Goal: Use online tool/utility: Use online tool/utility

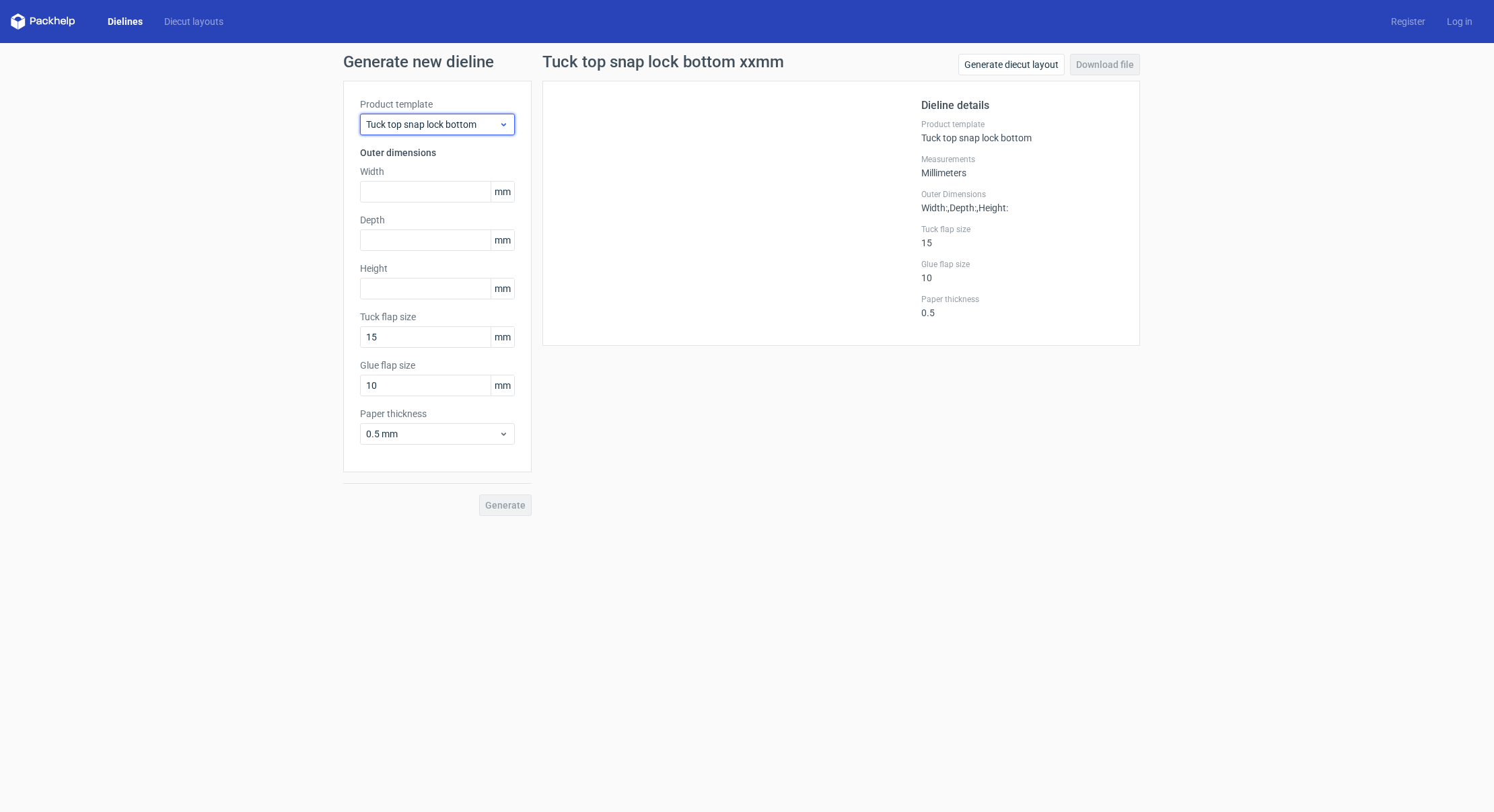
click at [482, 125] on span "Tuck top snap lock bottom" at bounding box center [433, 124] width 132 height 13
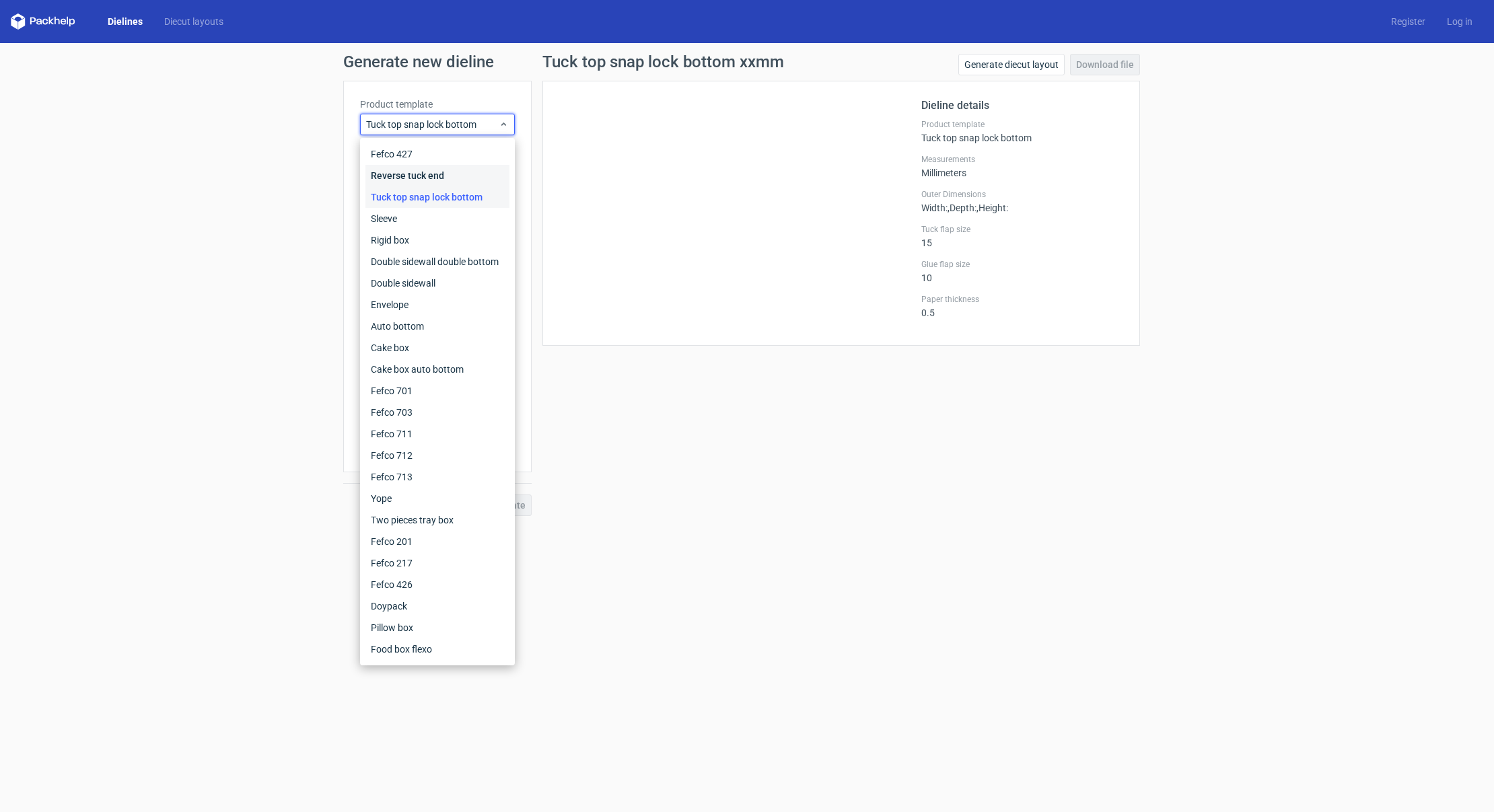
click at [478, 173] on div "Reverse tuck end" at bounding box center [437, 176] width 144 height 21
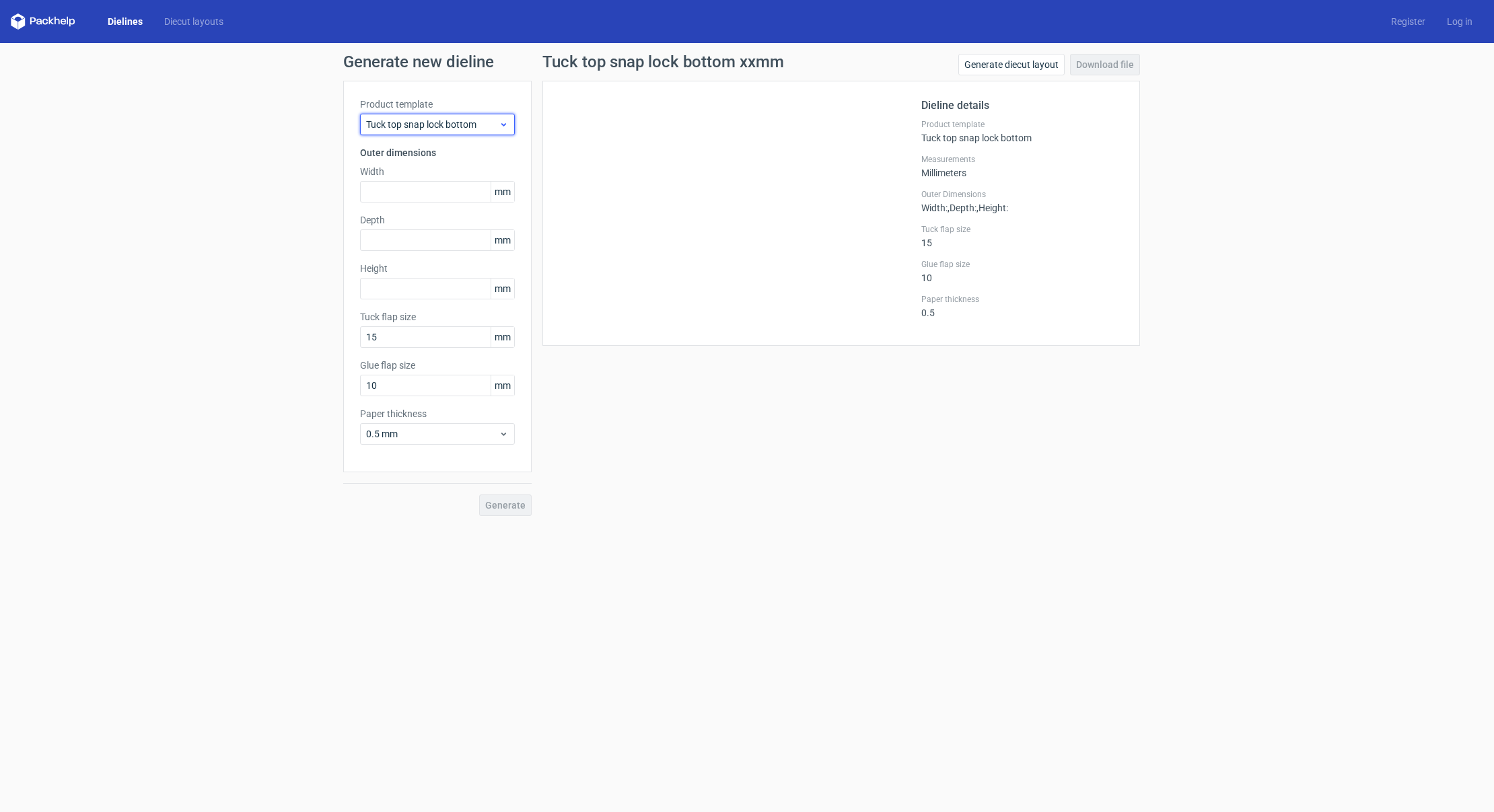
click at [421, 124] on span "Tuck top snap lock bottom" at bounding box center [433, 124] width 132 height 13
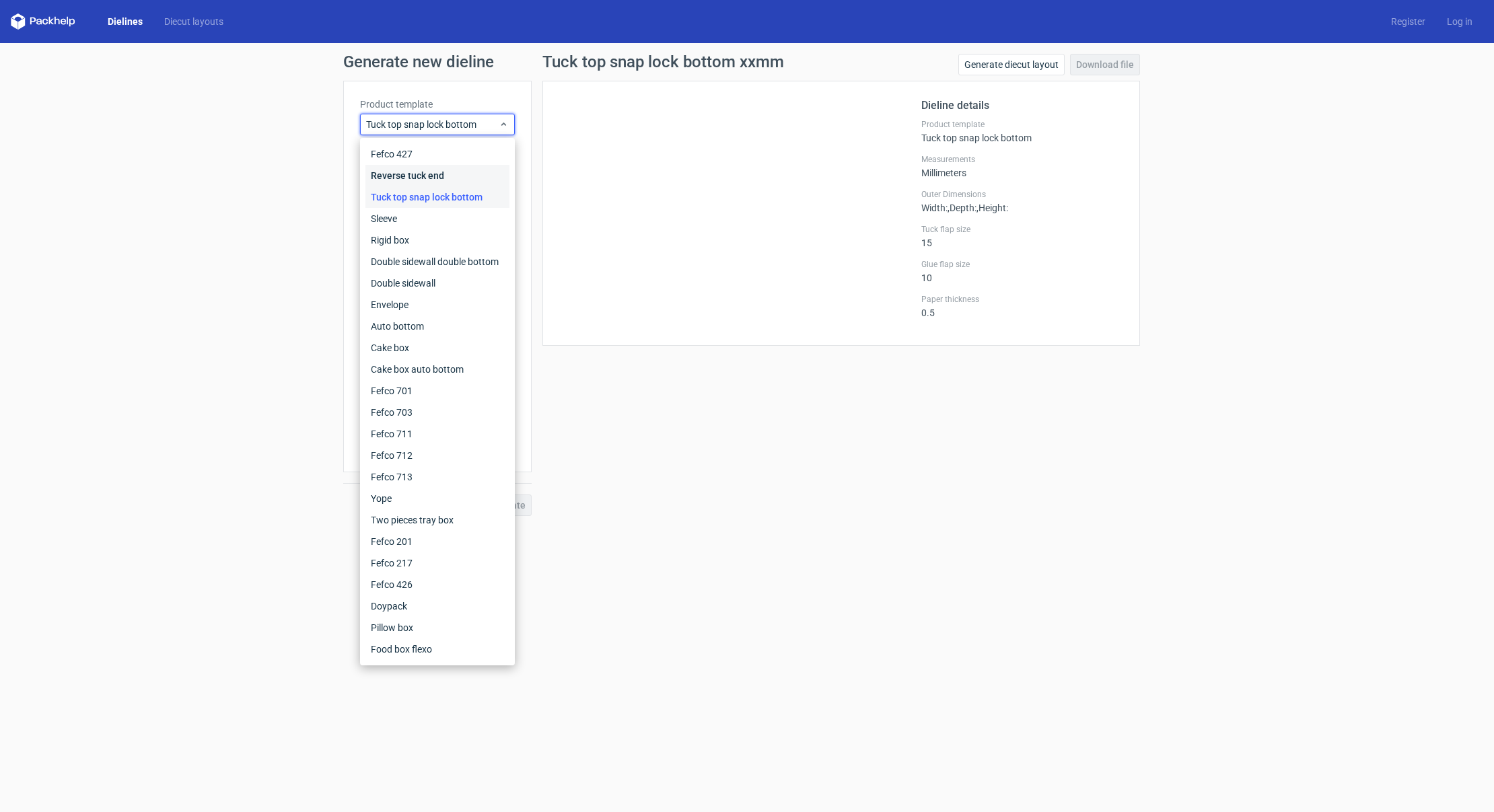
click at [450, 171] on div "Reverse tuck end" at bounding box center [437, 176] width 144 height 21
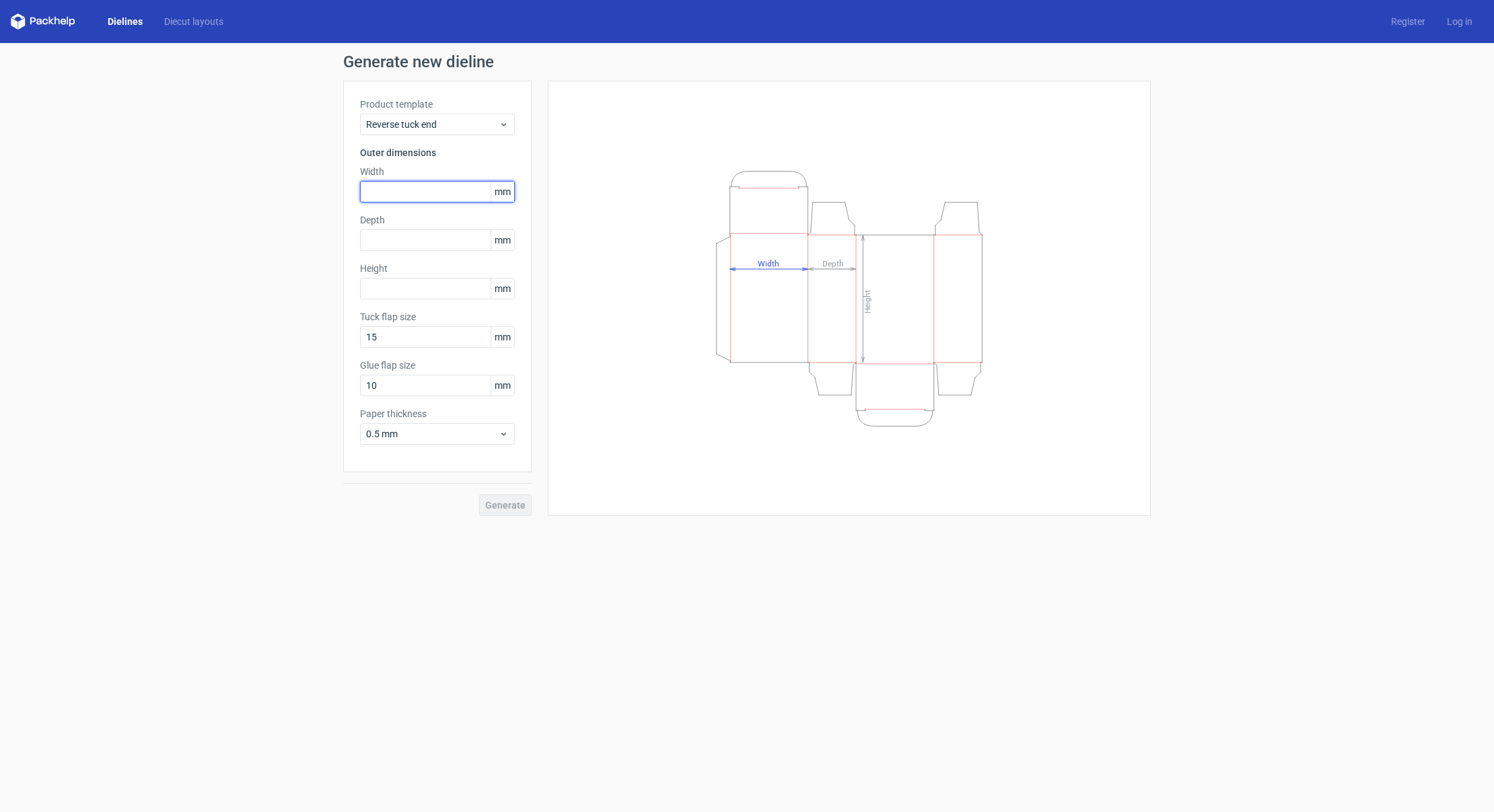
click at [413, 192] on input "text" at bounding box center [437, 191] width 155 height 21
type input "152"
drag, startPoint x: 416, startPoint y: 236, endPoint x: 422, endPoint y: 225, distance: 12.5
click at [417, 236] on input "text" at bounding box center [437, 240] width 155 height 21
type input "13"
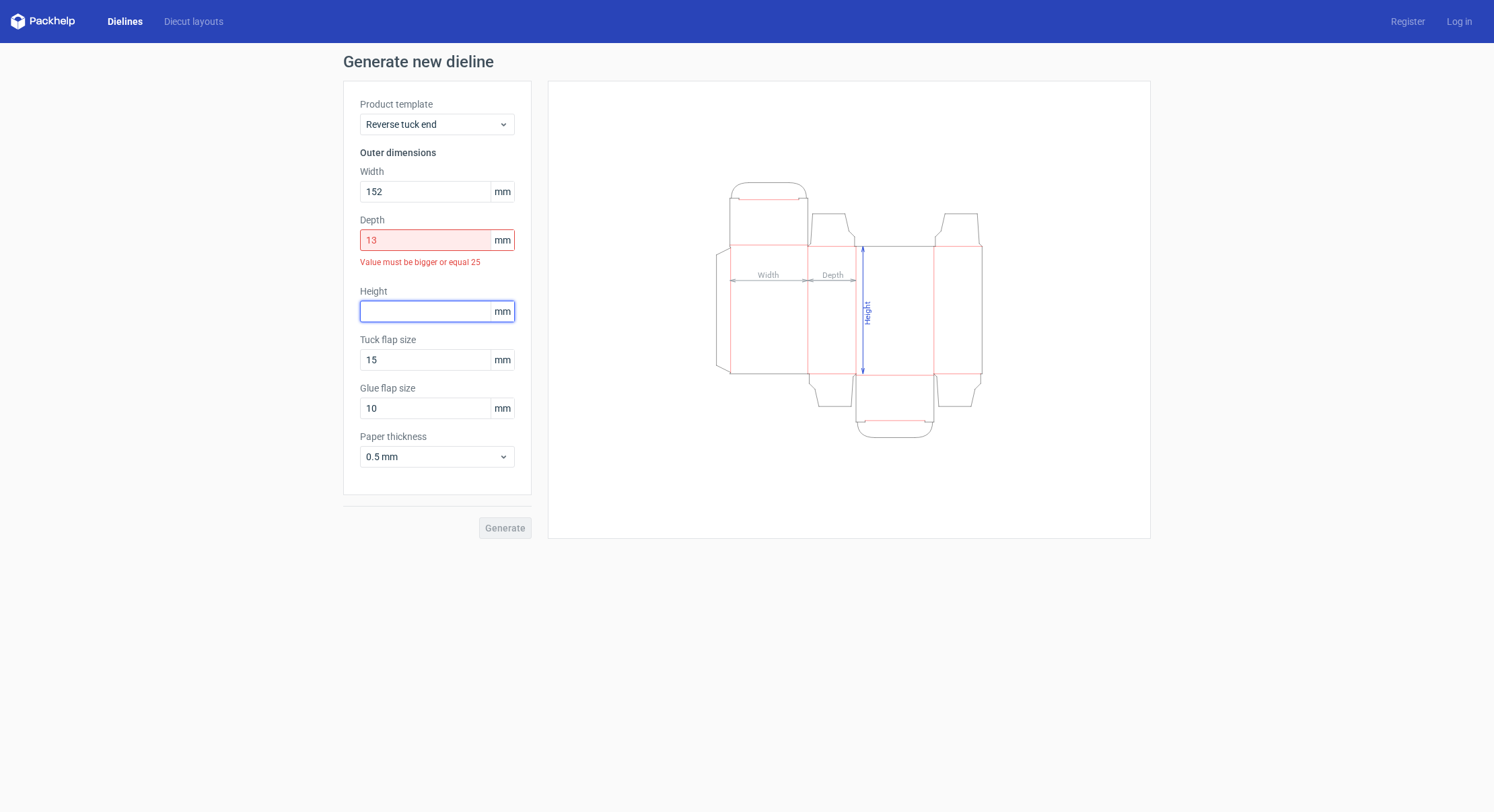
click at [469, 287] on div "Height mm" at bounding box center [437, 303] width 155 height 38
click at [443, 314] on input "text" at bounding box center [437, 312] width 155 height 21
type input "229"
type input "8"
type input "9"
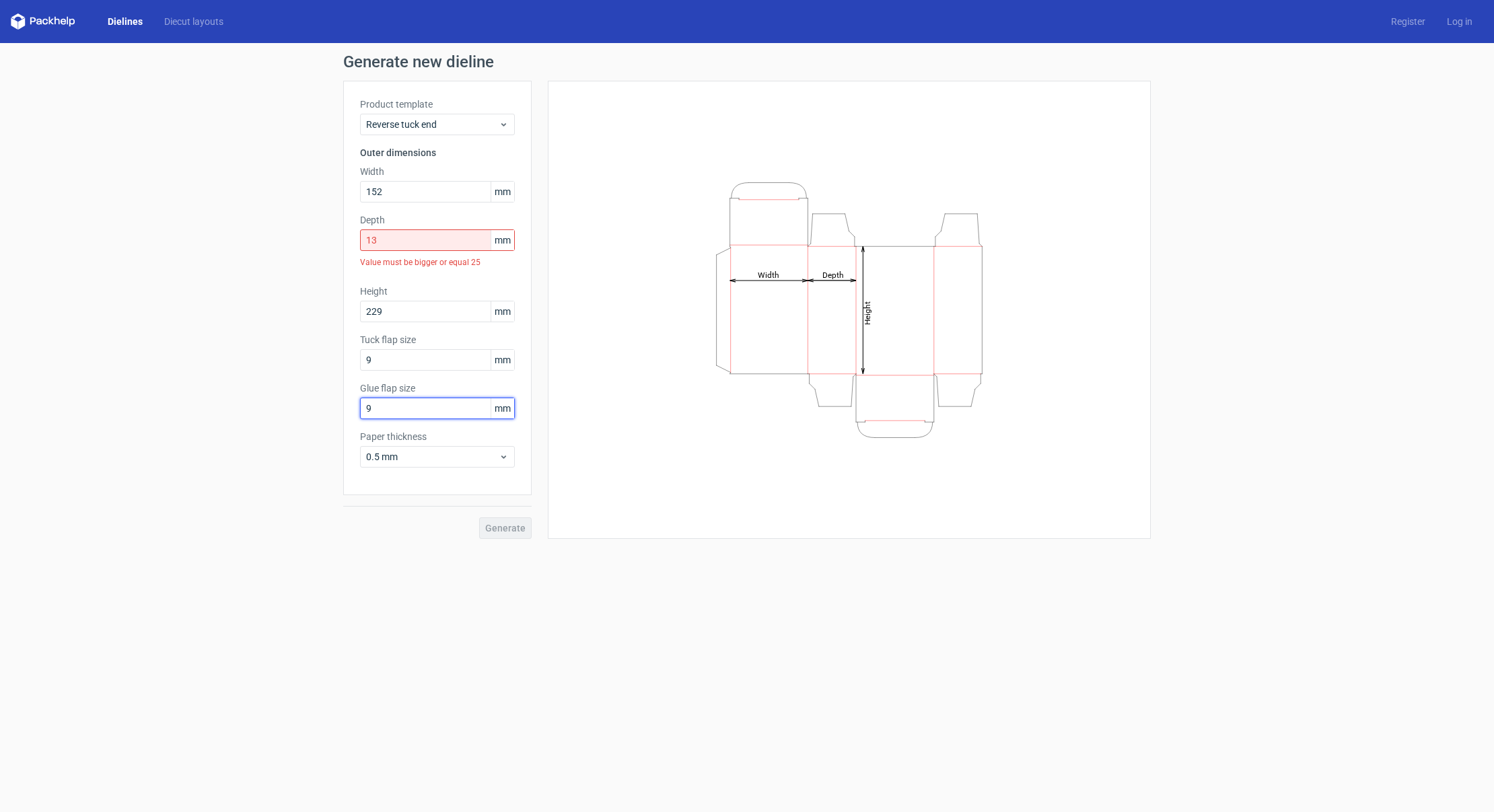
type input "9"
